Goal: Task Accomplishment & Management: Use online tool/utility

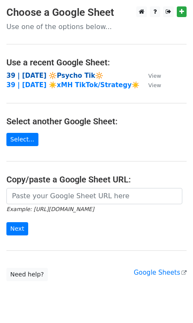
click at [56, 72] on strong "39 | [DATE] 🔆Psycho Tik🔆" at bounding box center [54, 76] width 97 height 8
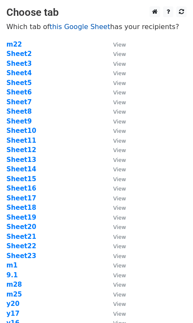
click at [83, 25] on link "this Google Sheet" at bounding box center [80, 27] width 61 height 8
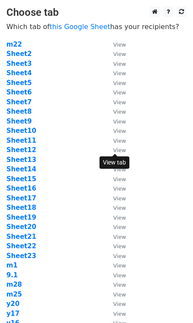
click at [107, 153] on link "View" at bounding box center [115, 150] width 21 height 8
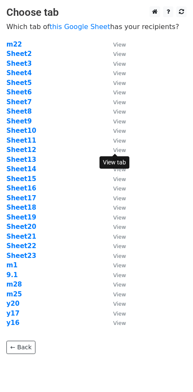
click at [67, 140] on td "Sheet11" at bounding box center [55, 141] width 98 height 10
click at [26, 84] on strong "Sheet5" at bounding box center [18, 83] width 25 height 8
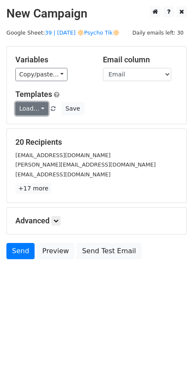
click at [21, 106] on link "Load..." at bounding box center [31, 108] width 33 height 13
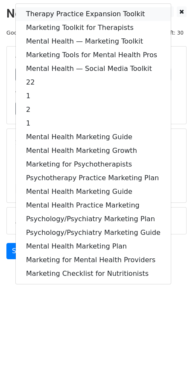
click at [60, 16] on link "Therapy Practice Expansion Toolkit" at bounding box center [93, 14] width 155 height 14
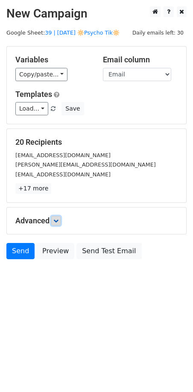
click at [60, 223] on link at bounding box center [55, 220] width 9 height 9
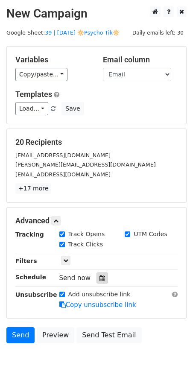
click at [100, 279] on icon at bounding box center [103, 278] width 6 height 6
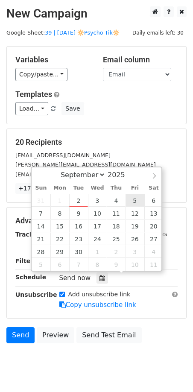
type input "2025-09-05 12:00"
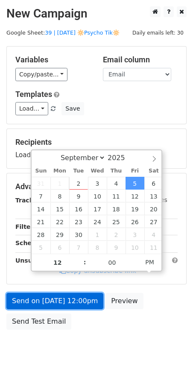
click at [69, 296] on link "Send on Sep 5 at 12:00pm" at bounding box center [54, 301] width 97 height 16
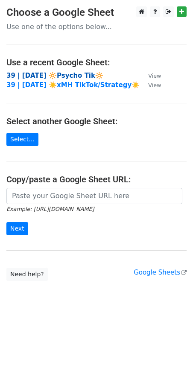
click at [66, 75] on strong "39 | [DATE] 🔆Psycho Tik🔆" at bounding box center [54, 76] width 97 height 8
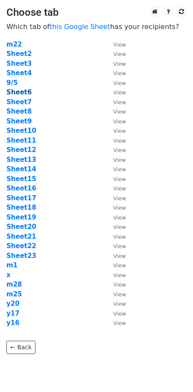
click at [17, 92] on strong "Sheet6" at bounding box center [18, 92] width 25 height 8
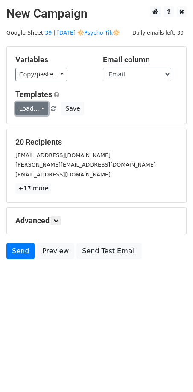
click at [32, 108] on link "Load..." at bounding box center [31, 108] width 33 height 13
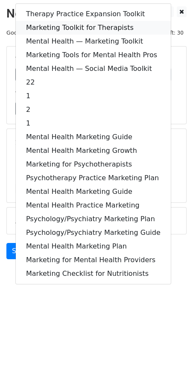
click at [105, 30] on link "Marketing Toolkit for Therapists" at bounding box center [93, 28] width 155 height 14
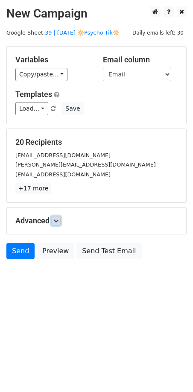
click at [57, 223] on link at bounding box center [55, 220] width 9 height 9
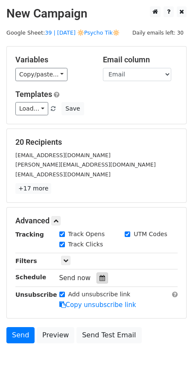
click at [100, 275] on icon at bounding box center [103, 278] width 6 height 6
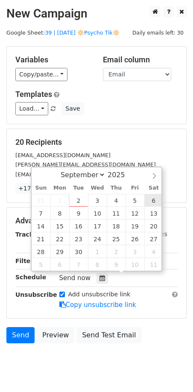
type input "2025-09-06 12:00"
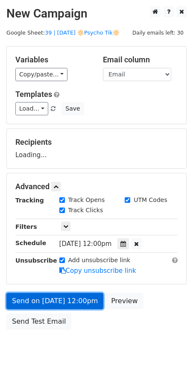
click at [82, 293] on link "Send on Sep 6 at 12:00pm" at bounding box center [54, 301] width 97 height 16
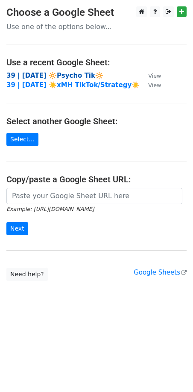
click at [43, 75] on strong "39 | [DATE] 🔆Psycho Tik🔆" at bounding box center [54, 76] width 97 height 8
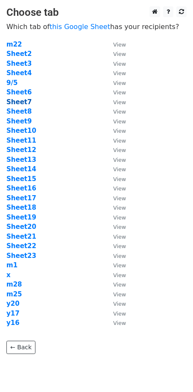
click at [21, 102] on strong "Sheet7" at bounding box center [18, 102] width 25 height 8
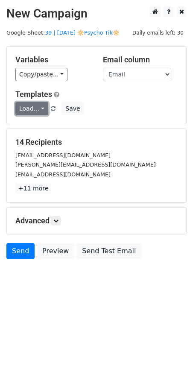
click at [25, 107] on link "Load..." at bounding box center [31, 108] width 33 height 13
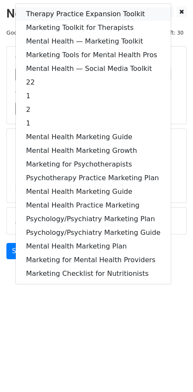
click at [90, 12] on link "Therapy Practice Expansion Toolkit" at bounding box center [93, 14] width 155 height 14
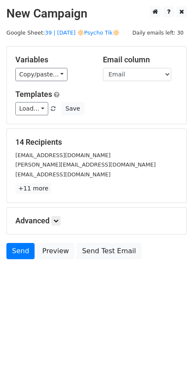
click at [60, 213] on div "Advanced Tracking Track Opens UTM Codes Track Clicks Filters Only include sprea…" at bounding box center [96, 221] width 179 height 26
click at [60, 222] on link at bounding box center [55, 220] width 9 height 9
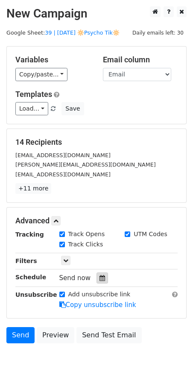
click at [103, 281] on div at bounding box center [103, 277] width 12 height 11
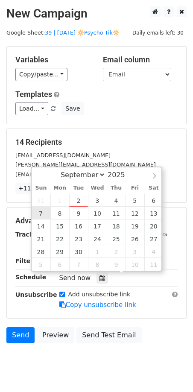
type input "[DATE] 12:00"
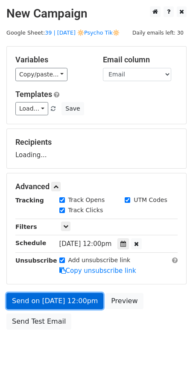
click at [50, 295] on link "Send on [DATE] 12:00pm" at bounding box center [54, 301] width 97 height 16
